Goal: Transaction & Acquisition: Purchase product/service

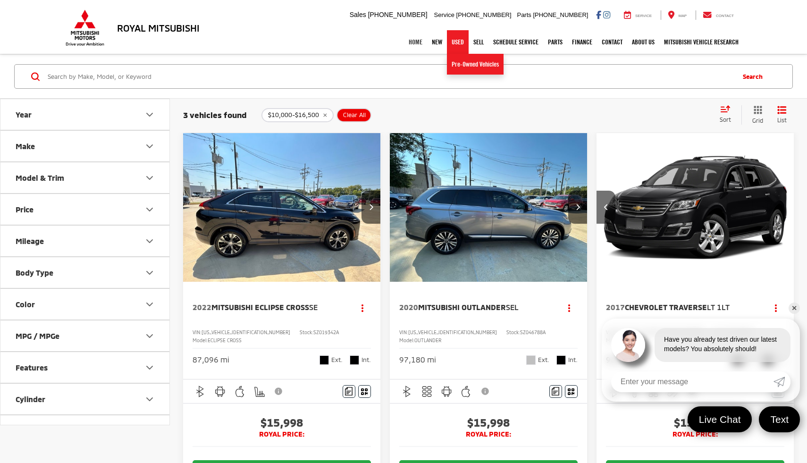
scroll to position [0, 993]
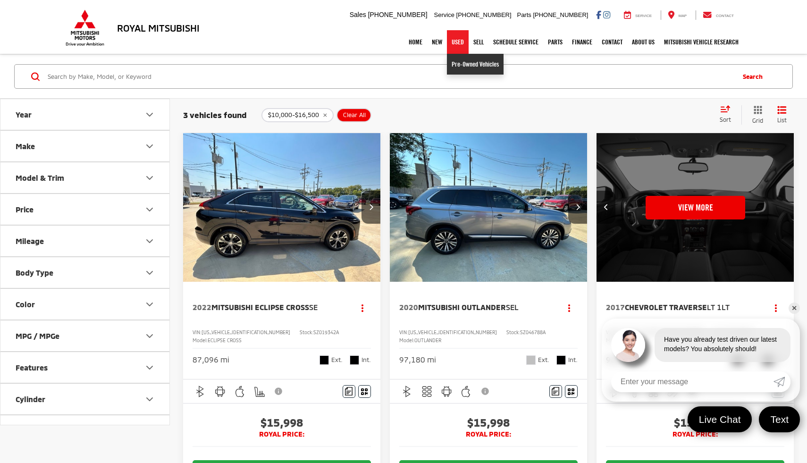
click at [461, 65] on link "Pre-Owned Vehicles" at bounding box center [475, 64] width 57 height 21
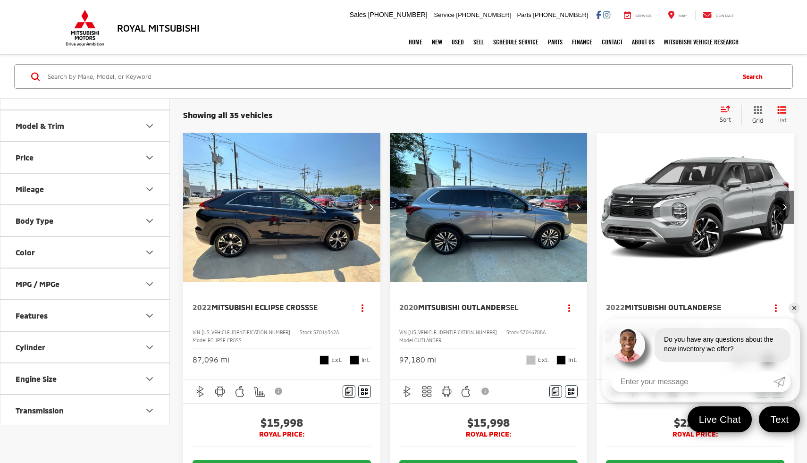
scroll to position [55, 0]
click at [103, 218] on button "Body Type" at bounding box center [85, 217] width 170 height 31
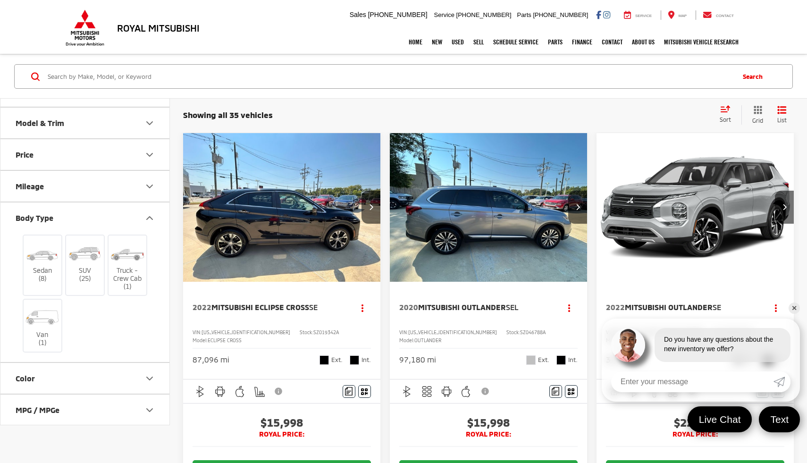
click at [118, 211] on button "Body Type" at bounding box center [85, 217] width 170 height 31
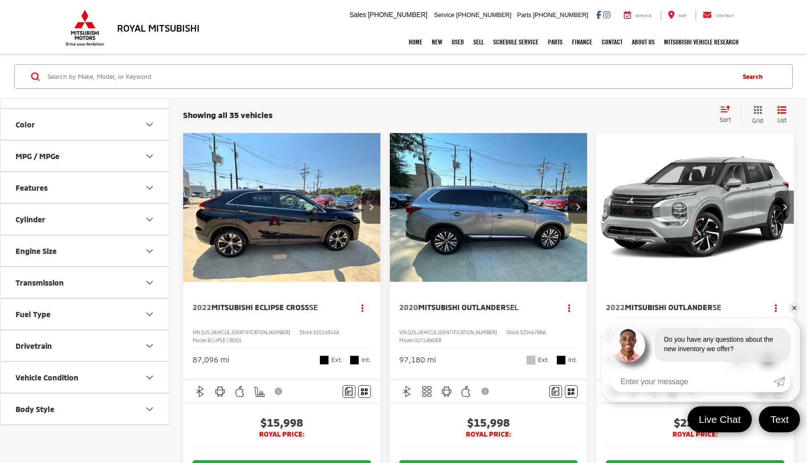
scroll to position [0, 0]
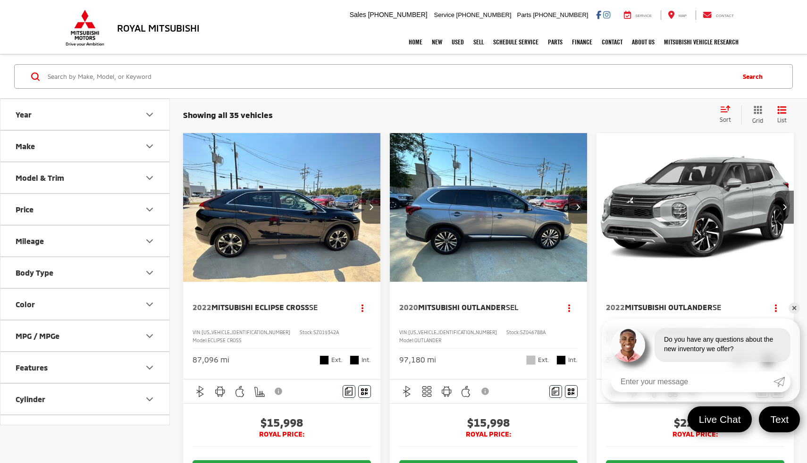
click at [129, 180] on button "Model & Trim" at bounding box center [85, 177] width 170 height 31
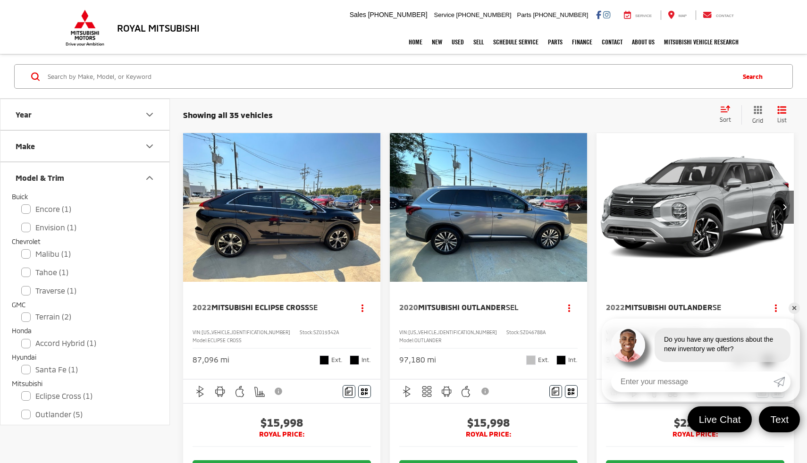
click at [117, 171] on button "Model & Trim" at bounding box center [85, 177] width 170 height 31
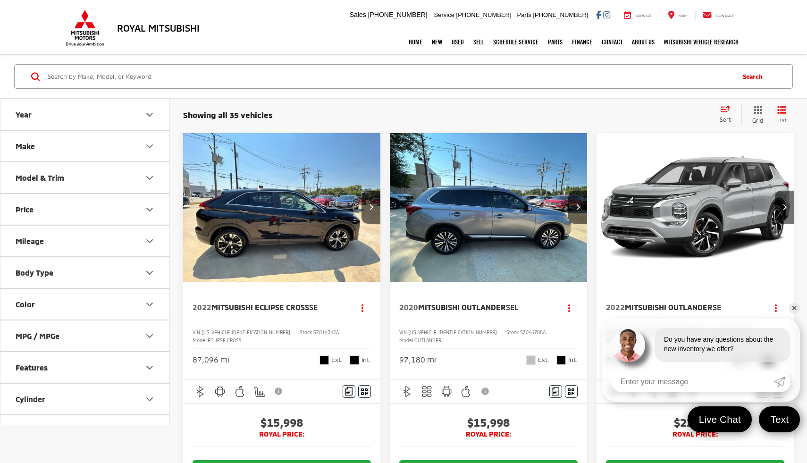
click at [117, 175] on button "Model & Trim" at bounding box center [85, 177] width 170 height 31
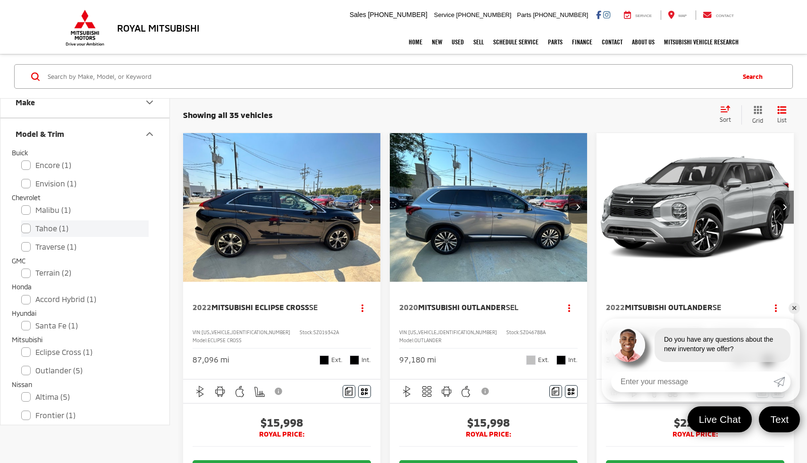
scroll to position [45, 0]
click at [76, 301] on label "Accord Hybrid (1)" at bounding box center [84, 298] width 127 height 17
click at [22, 292] on input "Accord Hybrid (1)" at bounding box center [21, 291] width 0 height 0
checkbox input "true"
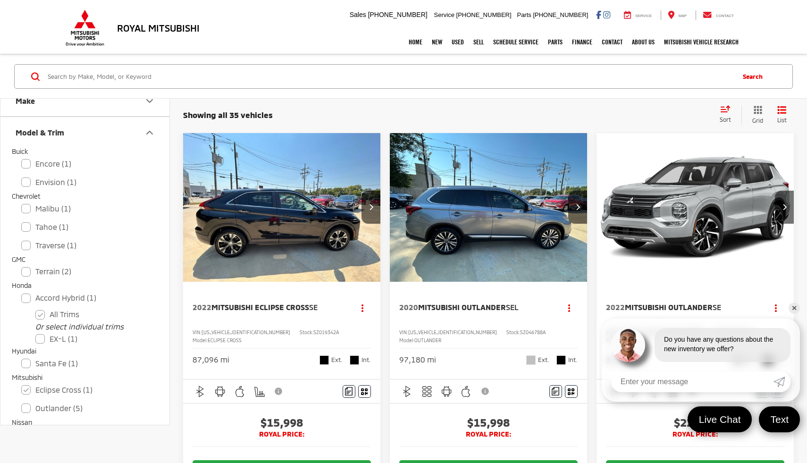
checkbox input "false"
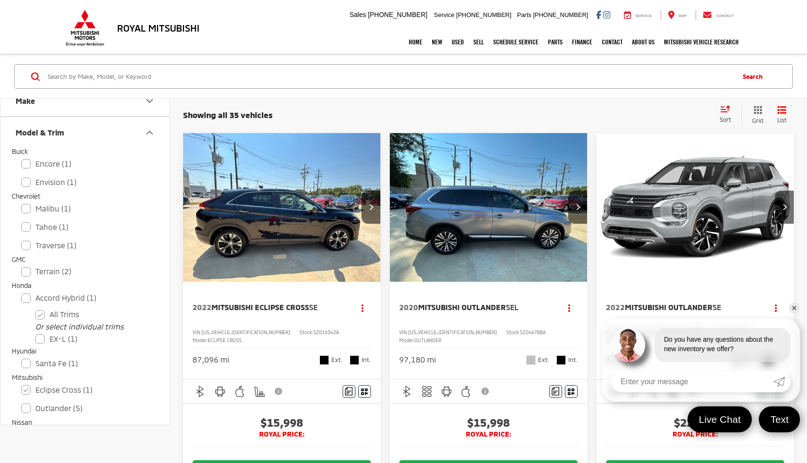
checkbox input "true"
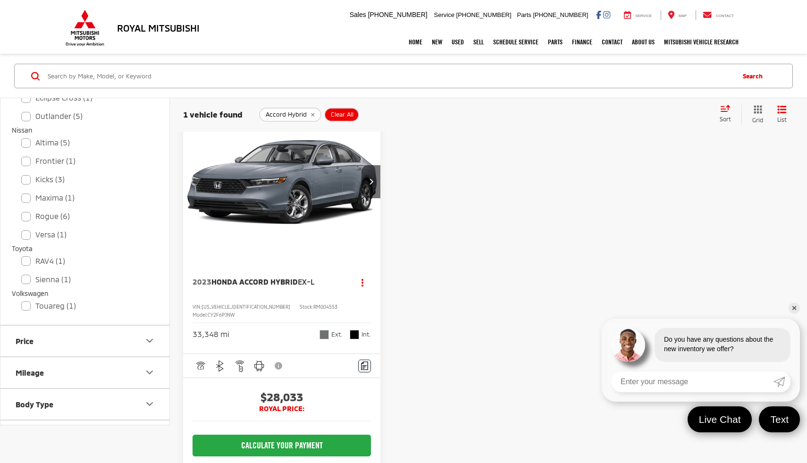
scroll to position [26, 0]
